Goal: Information Seeking & Learning: Find contact information

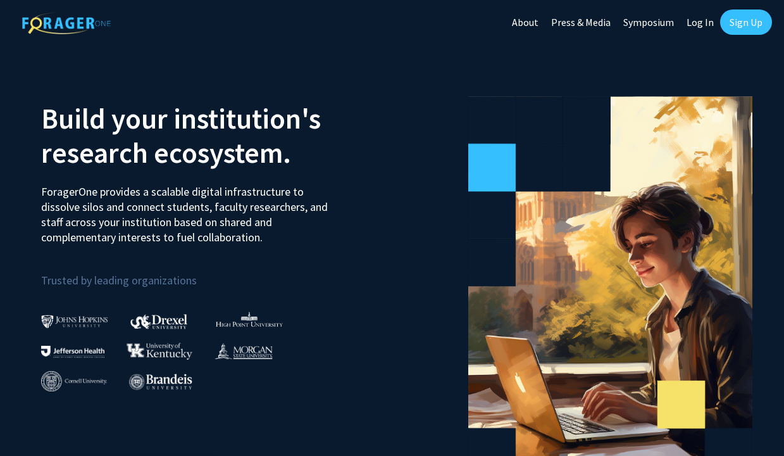
click at [751, 20] on link "Sign Up" at bounding box center [746, 21] width 52 height 25
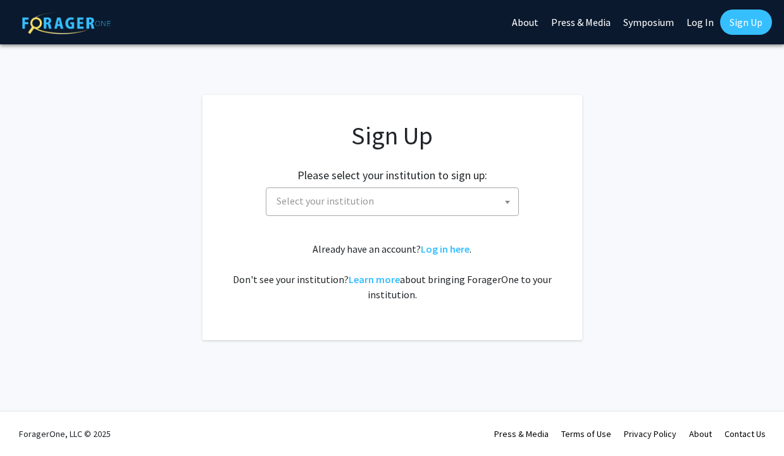
click at [375, 199] on span "Select your institution" at bounding box center [395, 201] width 247 height 26
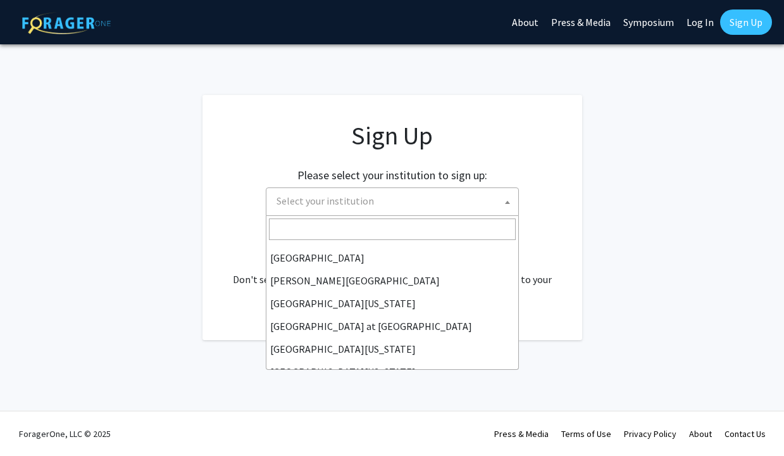
scroll to position [408, 0]
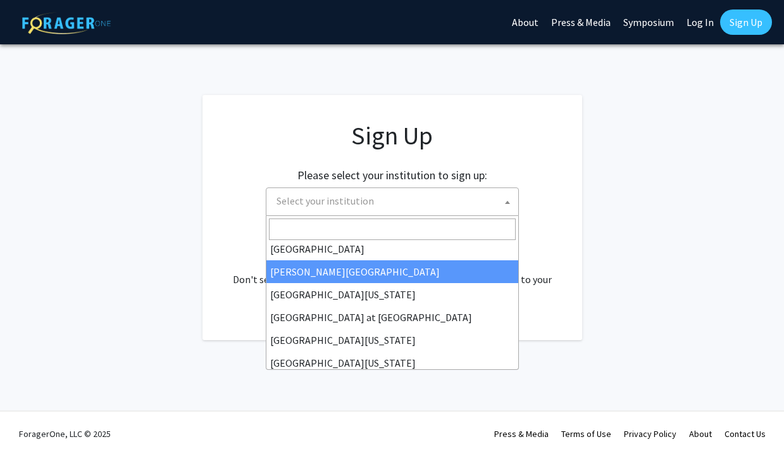
select select "24"
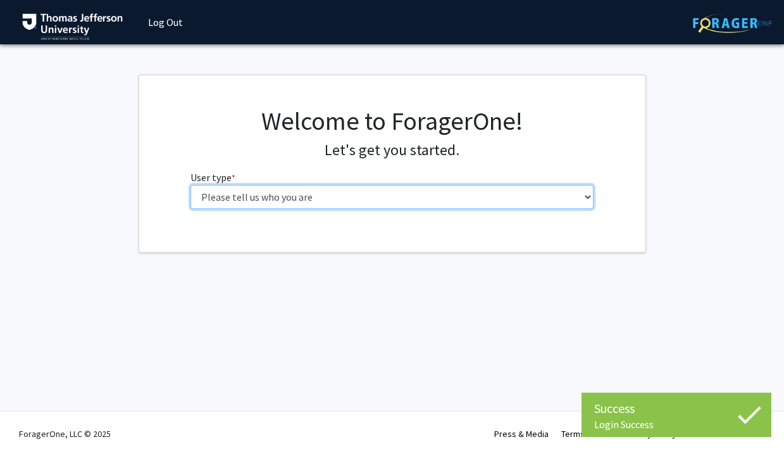
click at [435, 185] on select "Please tell us who you are Undergraduate Student Master's Student Doctoral Cand…" at bounding box center [391, 197] width 403 height 24
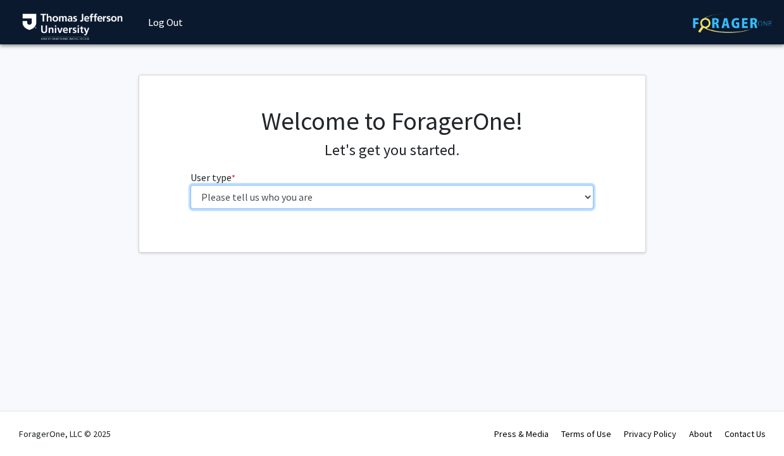
select select "3: doc"
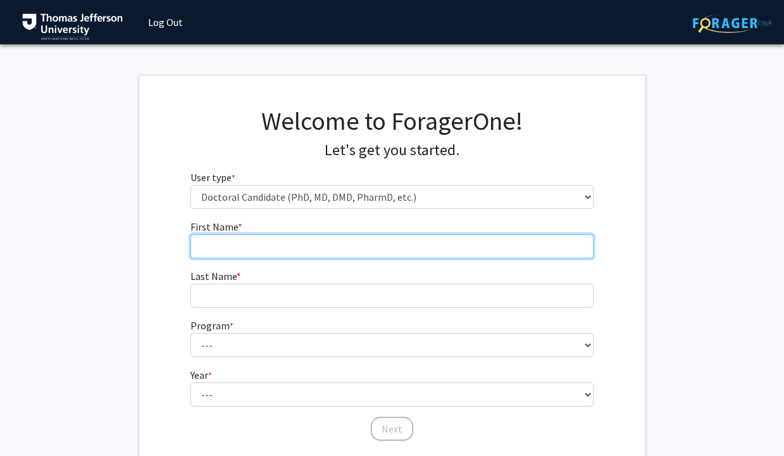
click at [353, 240] on input "First Name * required" at bounding box center [391, 246] width 403 height 24
type input "[PERSON_NAME]"
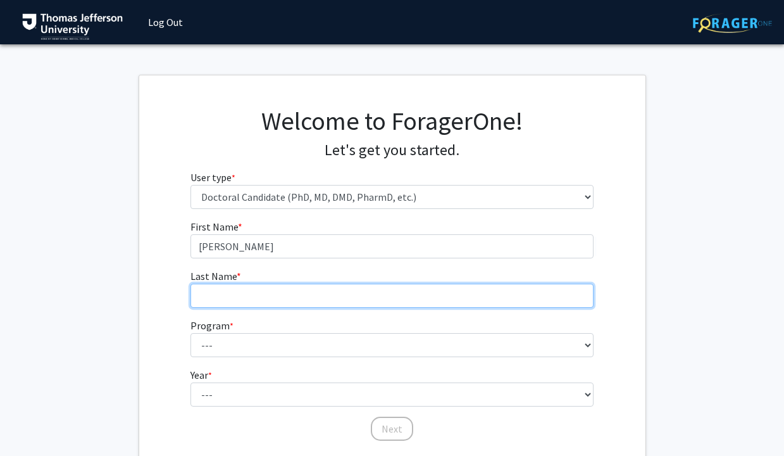
click at [234, 287] on input "Last Name * required" at bounding box center [391, 296] width 403 height 24
type input "Karpousis"
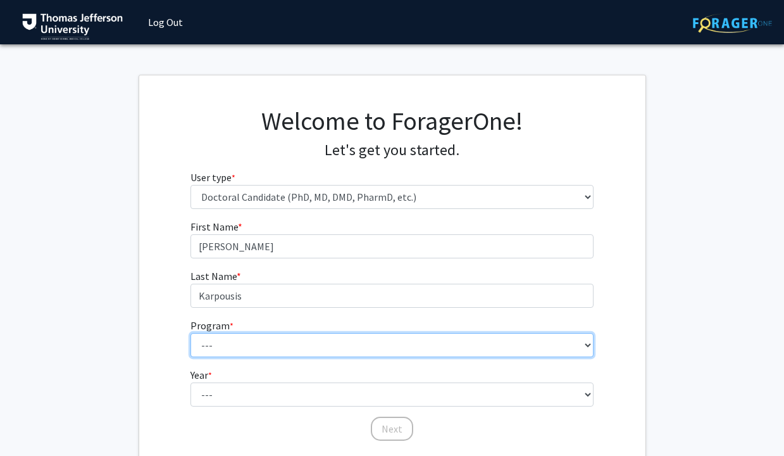
click at [215, 340] on select "--- Accelerated 3+3 BS in Health Sciences/Doctor of [MEDICAL_DATA] Accelerated …" at bounding box center [391, 345] width 403 height 24
select select "35: 815"
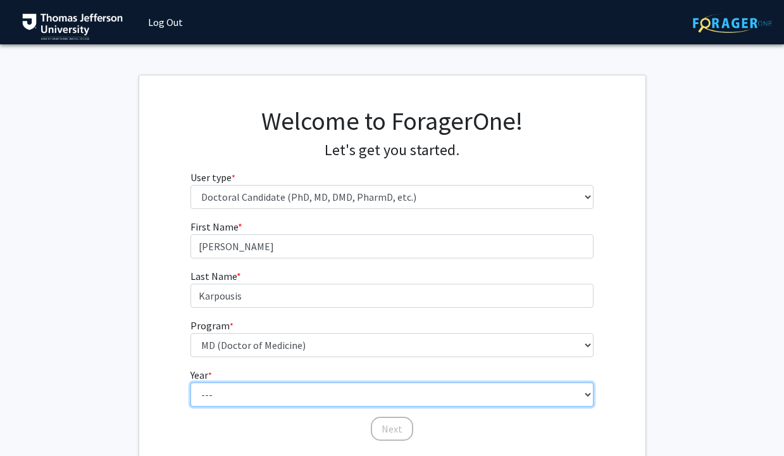
click at [256, 390] on select "--- First Year Second Year Third Year Fourth Year Fifth Year Sixth Year Seventh…" at bounding box center [391, 394] width 403 height 24
select select "1: first_year"
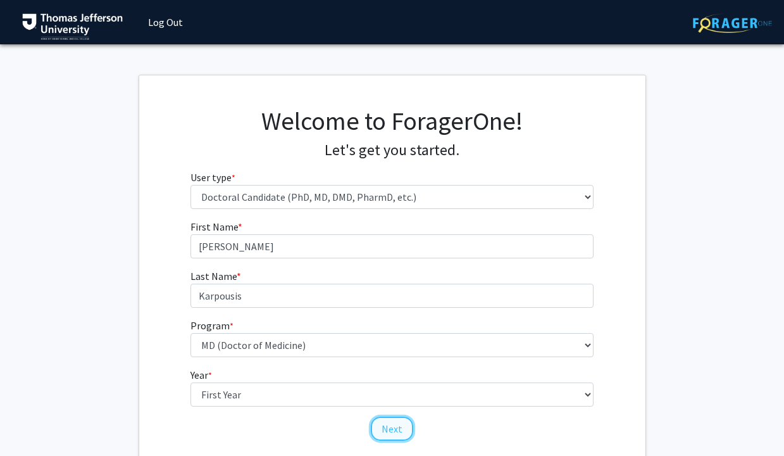
click at [383, 426] on button "Next" at bounding box center [392, 428] width 42 height 24
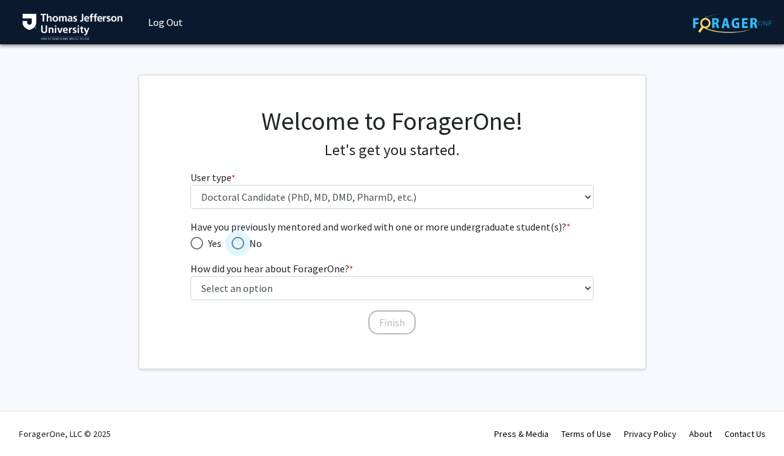
click at [246, 237] on span "No" at bounding box center [253, 242] width 18 height 15
click at [244, 237] on input "No" at bounding box center [238, 243] width 13 height 13
radio input "true"
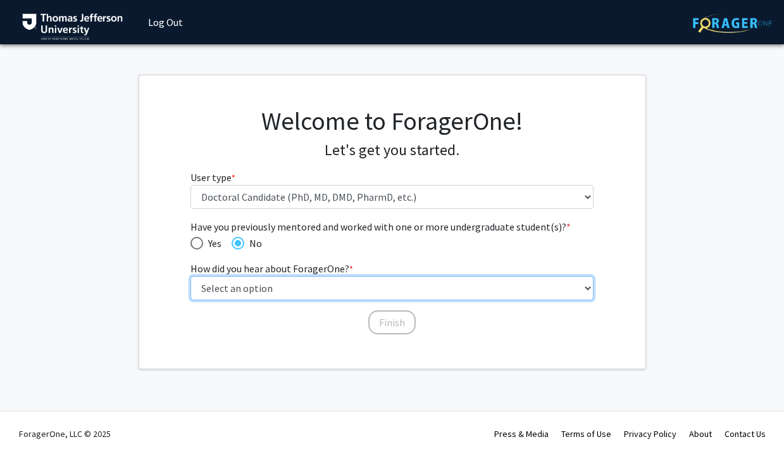
click at [266, 280] on select "Select an option Peer/student recommendation Faculty/staff recommendation Unive…" at bounding box center [391, 288] width 403 height 24
select select "2: faculty_recommendation"
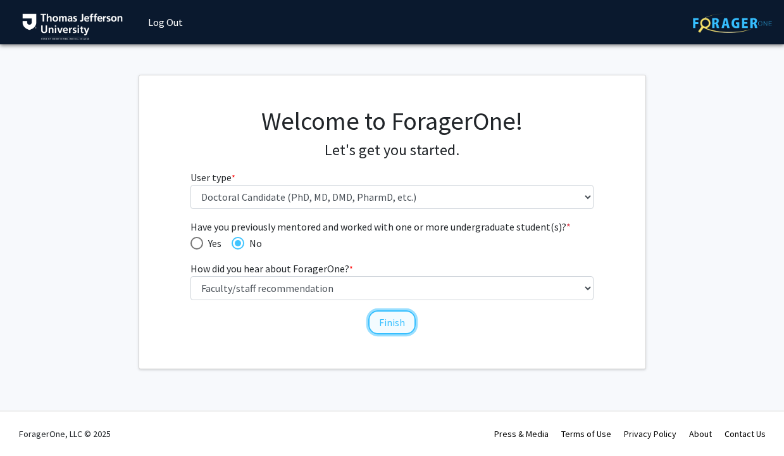
click at [390, 323] on button "Finish" at bounding box center [391, 322] width 47 height 24
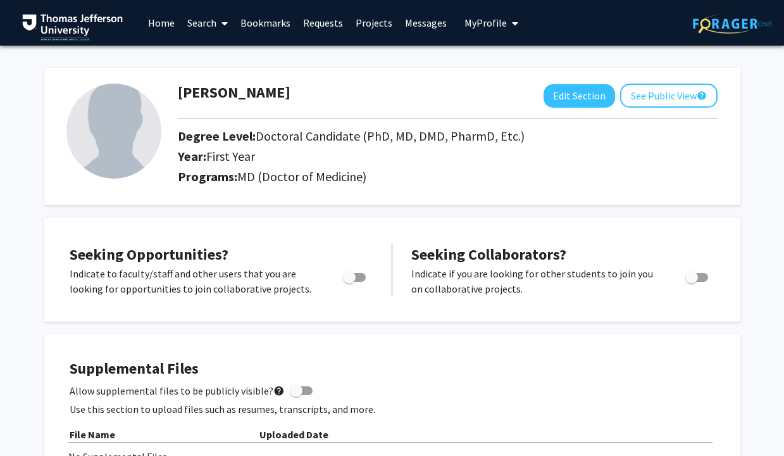
click at [208, 21] on link "Search" at bounding box center [207, 23] width 53 height 44
click at [222, 51] on span "Faculty/Staff" at bounding box center [227, 58] width 93 height 25
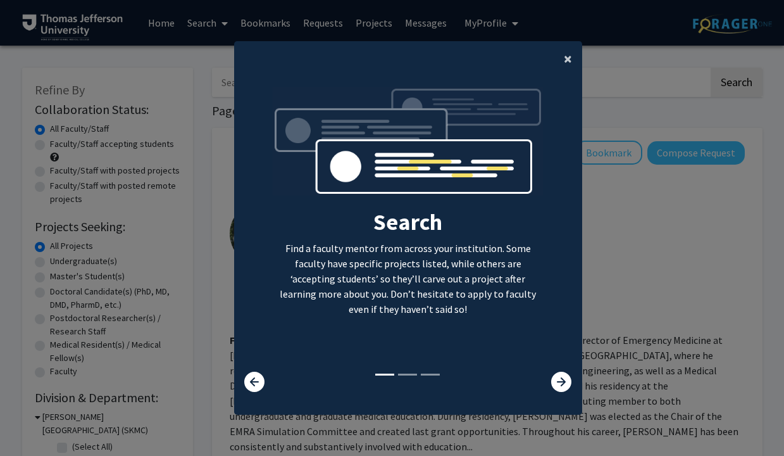
click at [561, 60] on button "×" at bounding box center [568, 58] width 28 height 35
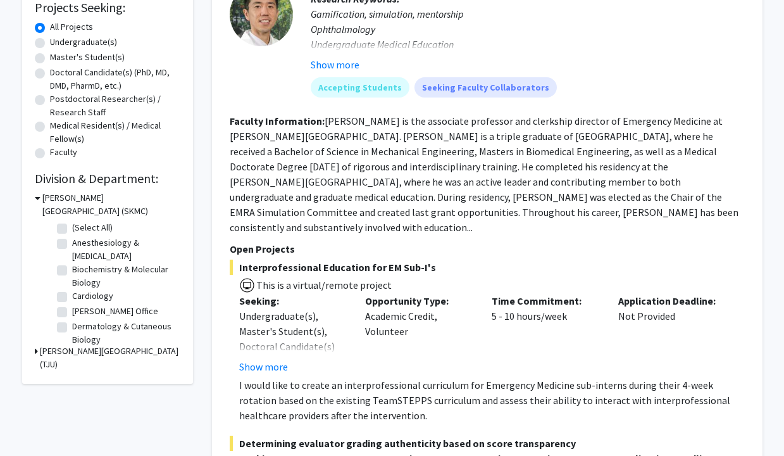
scroll to position [236, 0]
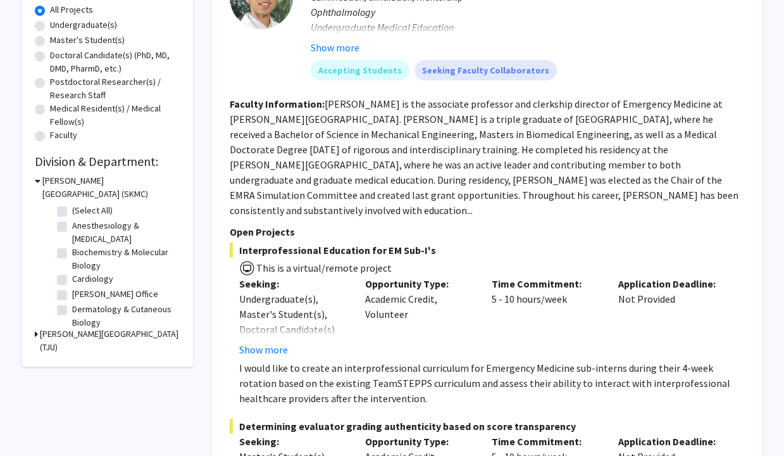
click at [91, 334] on h3 "[PERSON_NAME][GEOGRAPHIC_DATA] (TJU)" at bounding box center [110, 340] width 140 height 27
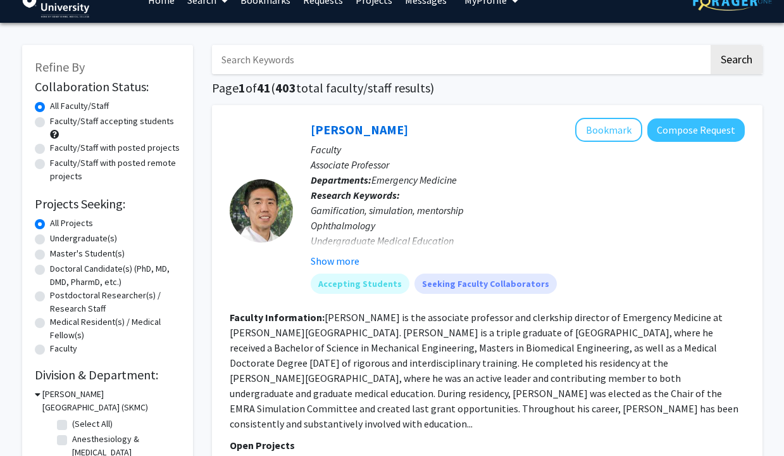
scroll to position [0, 0]
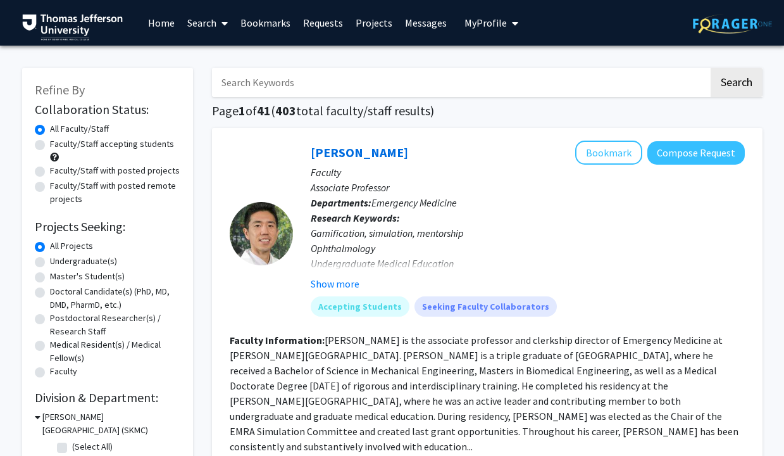
click at [336, 88] on input "Search Keywords" at bounding box center [460, 82] width 497 height 29
click at [387, 83] on input "Search Keywords" at bounding box center [460, 82] width 497 height 29
type input "[PERSON_NAME]"
click at [711, 68] on button "Search" at bounding box center [737, 82] width 52 height 29
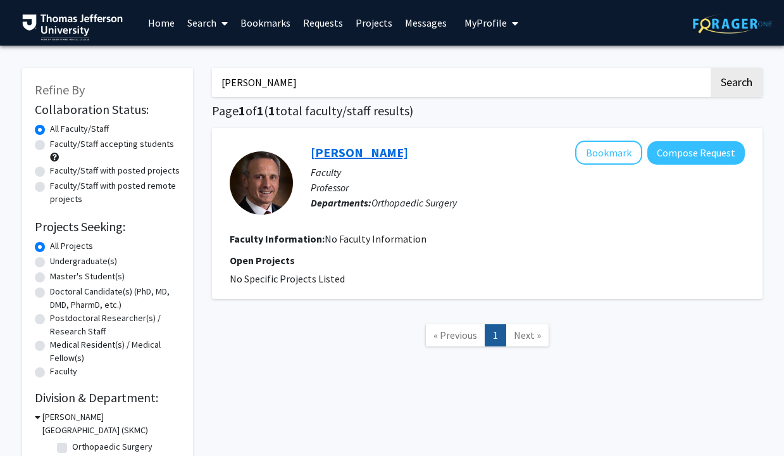
click at [337, 156] on link "[PERSON_NAME]" at bounding box center [359, 152] width 97 height 16
drag, startPoint x: 342, startPoint y: 79, endPoint x: 227, endPoint y: 75, distance: 115.2
click at [227, 75] on input "[PERSON_NAME]" at bounding box center [460, 82] width 497 height 29
click at [711, 68] on button "Search" at bounding box center [737, 82] width 52 height 29
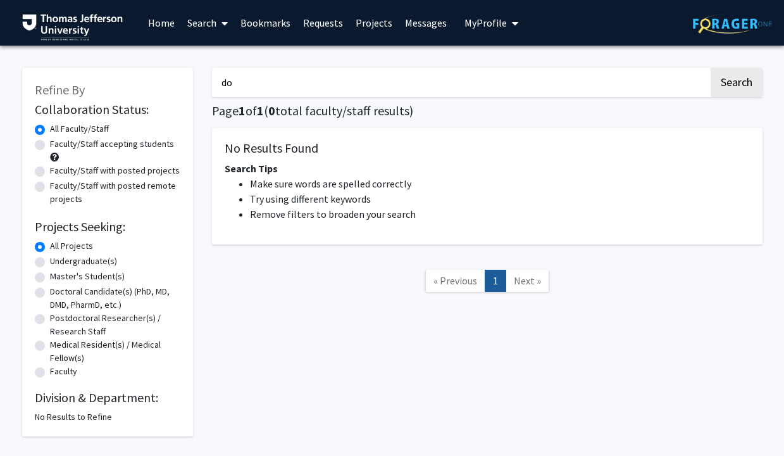
type input "d"
click at [205, 24] on link "Search" at bounding box center [207, 23] width 53 height 44
click at [175, 23] on link "Home" at bounding box center [161, 23] width 39 height 44
